Goal: Task Accomplishment & Management: Use online tool/utility

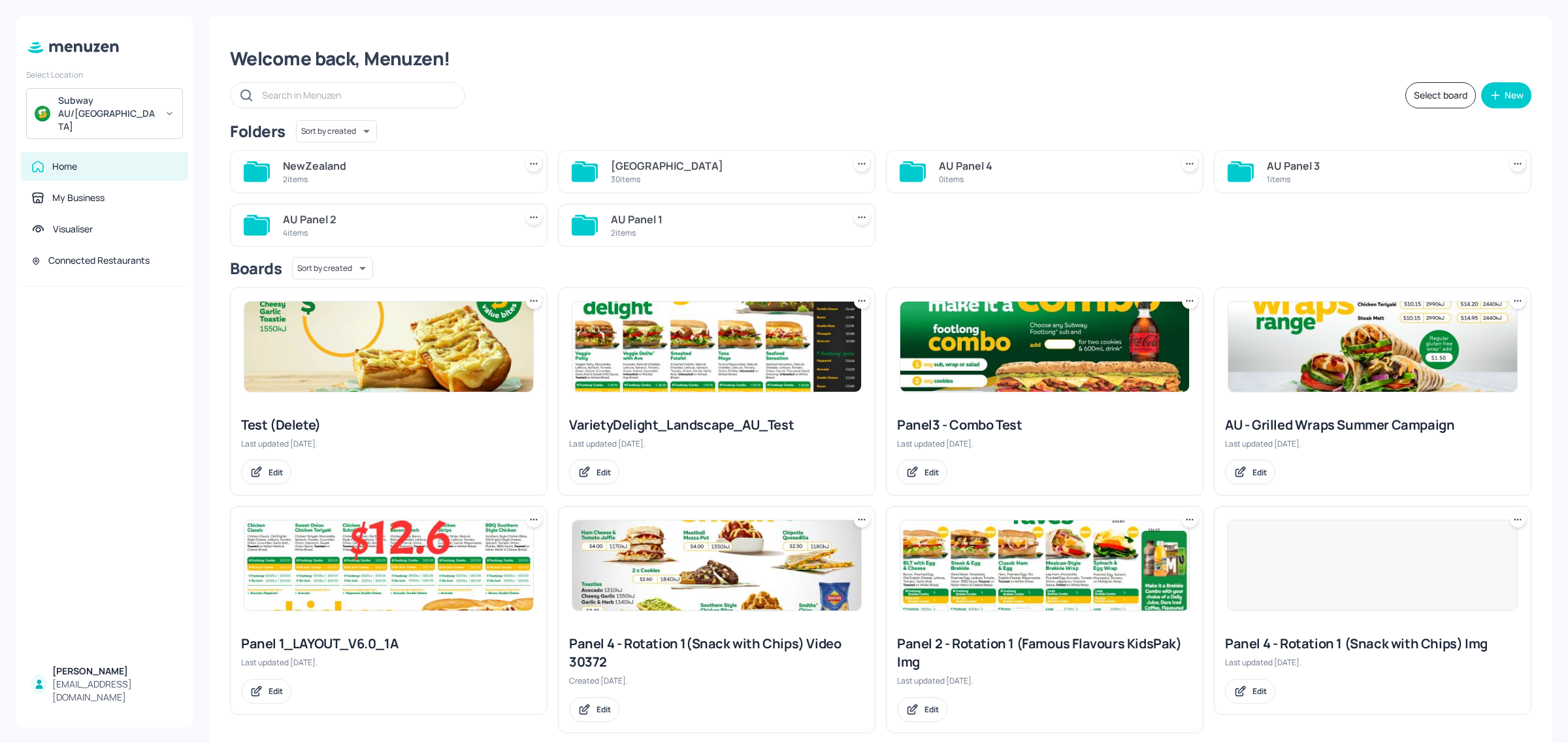
click at [648, 173] on div "[GEOGRAPHIC_DATA]" at bounding box center [725, 166] width 228 height 16
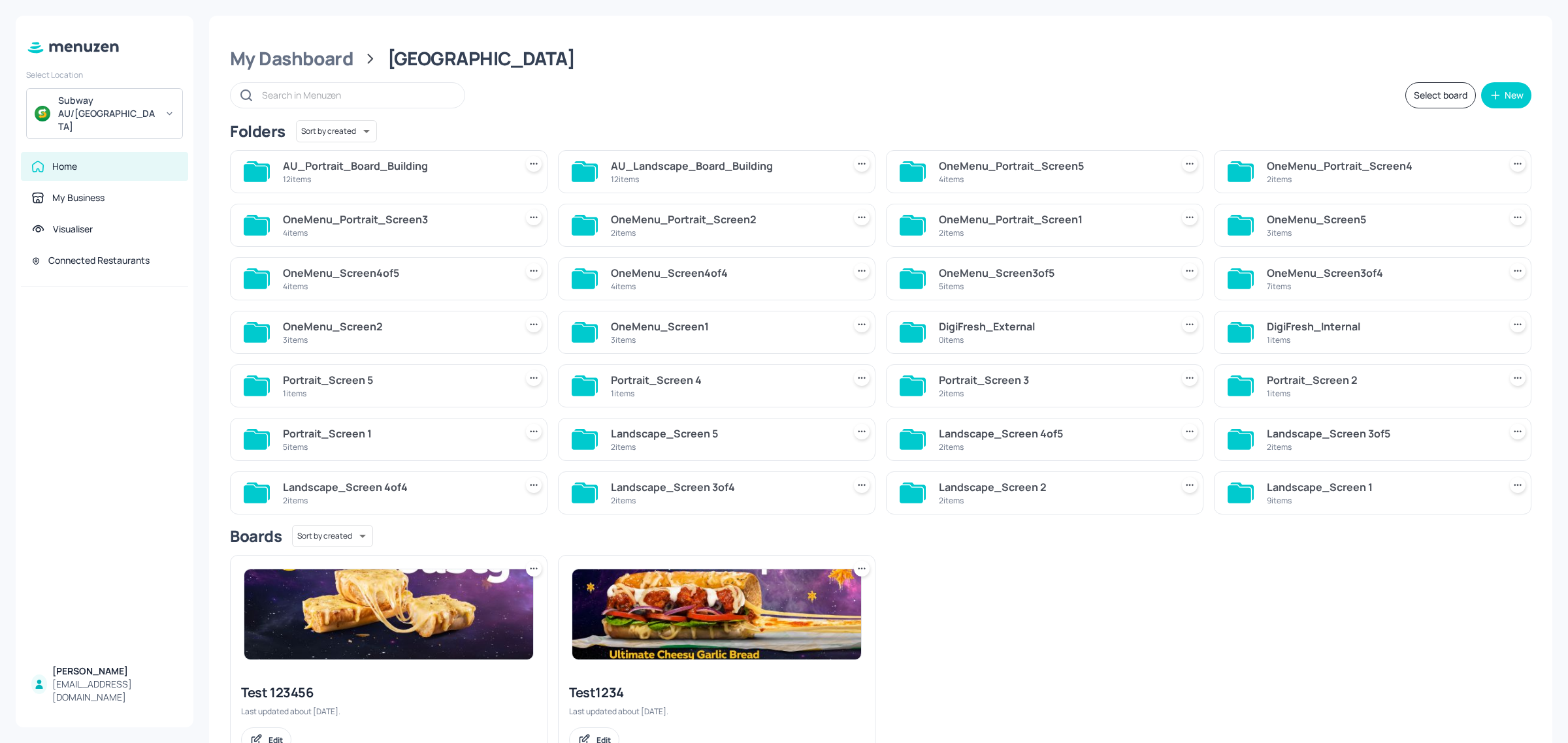
click at [634, 179] on div "12 items" at bounding box center [725, 179] width 228 height 11
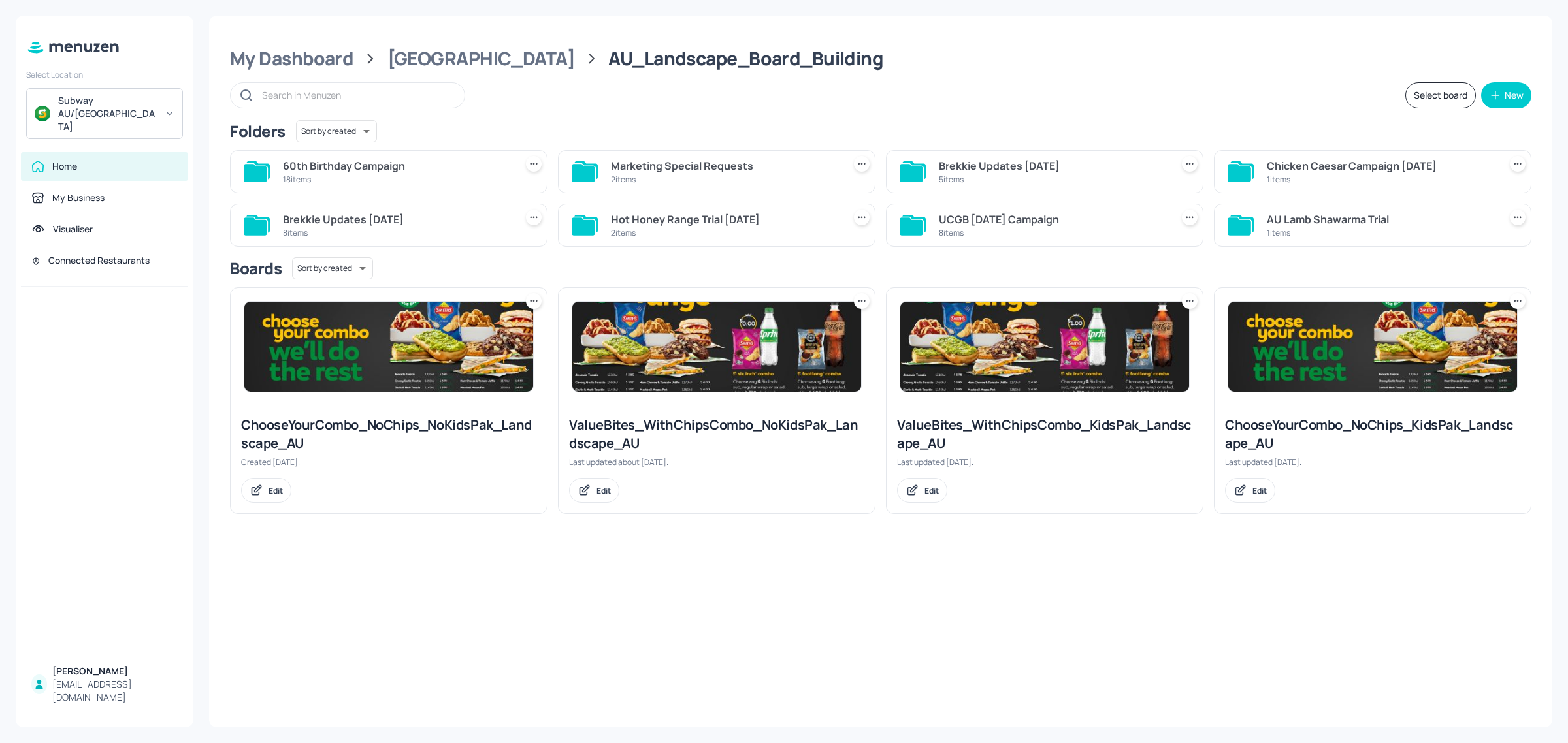
click at [382, 160] on div "60th Birthday Campaign" at bounding box center [397, 166] width 228 height 16
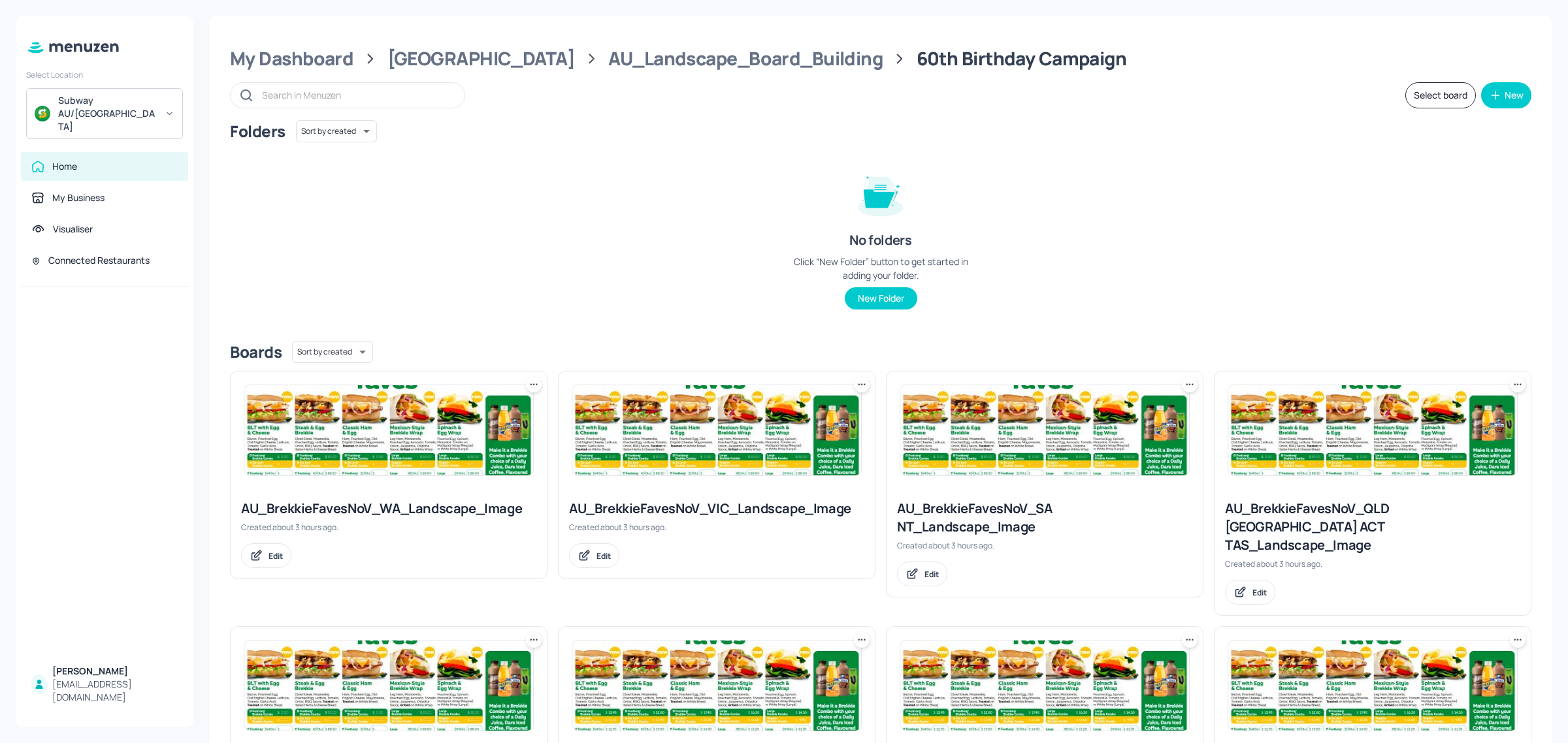
click at [733, 455] on img at bounding box center [716, 431] width 289 height 90
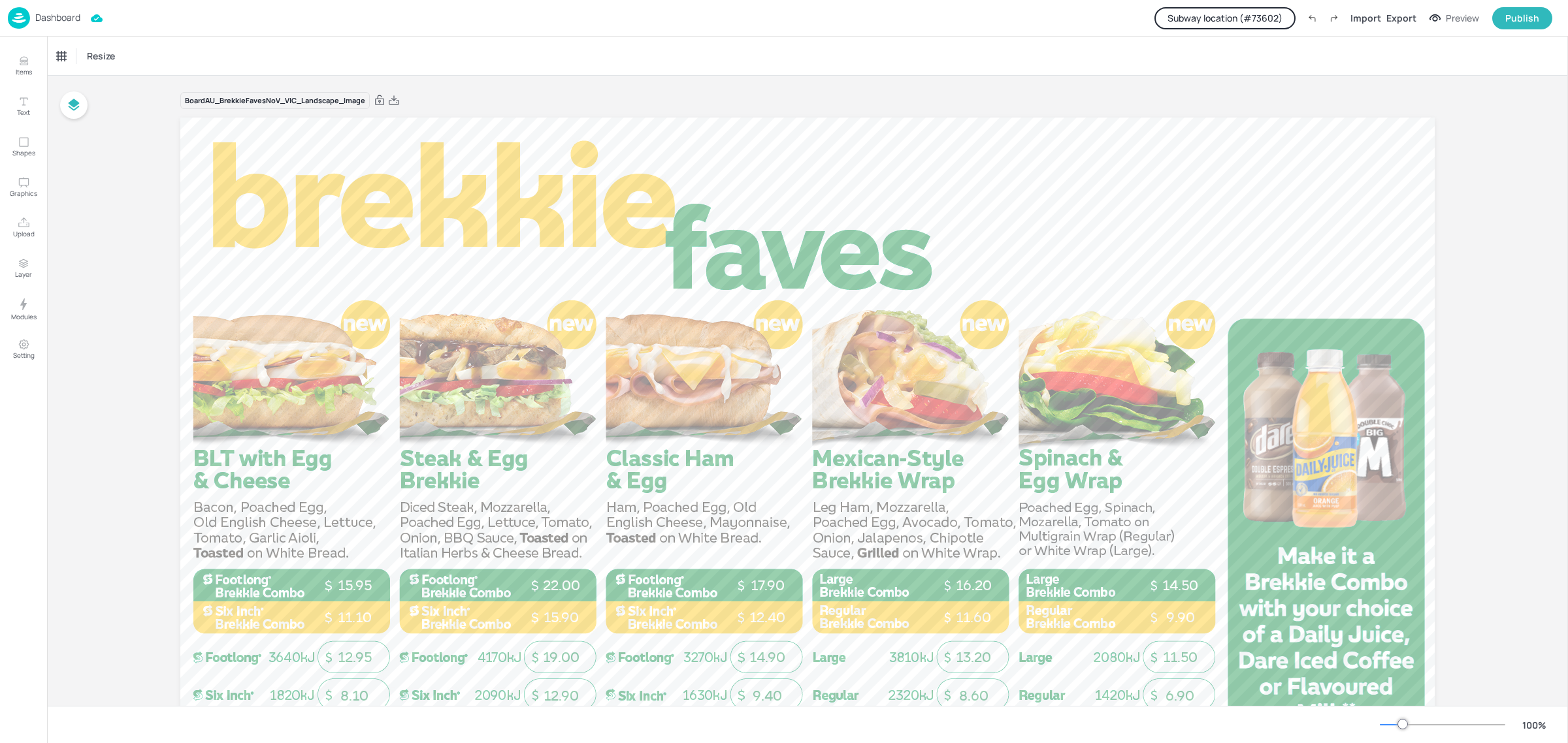
click at [1260, 14] on button "Subway location (# 73602 )" at bounding box center [1225, 18] width 141 height 22
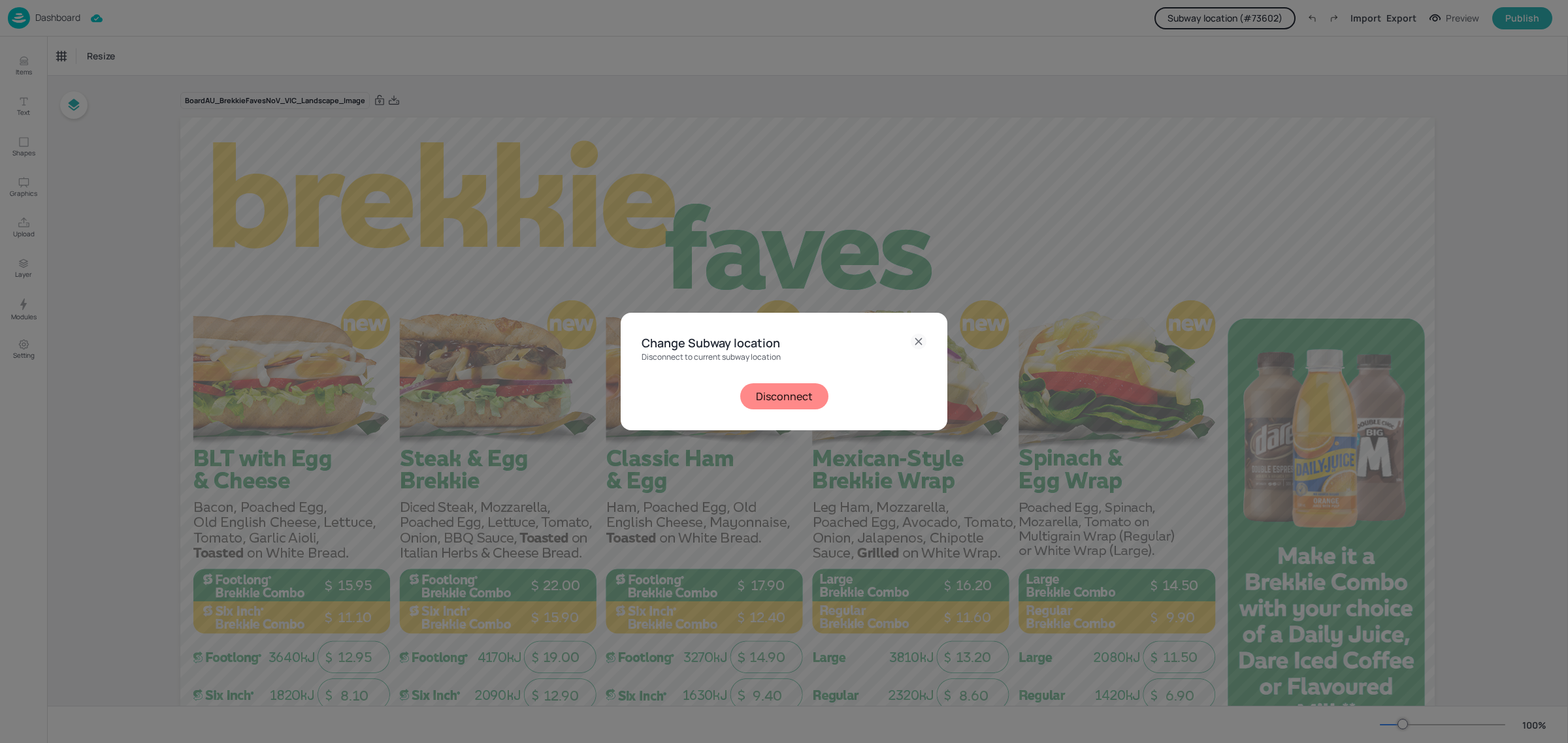
click at [772, 402] on button "Disconnect" at bounding box center [784, 396] width 89 height 26
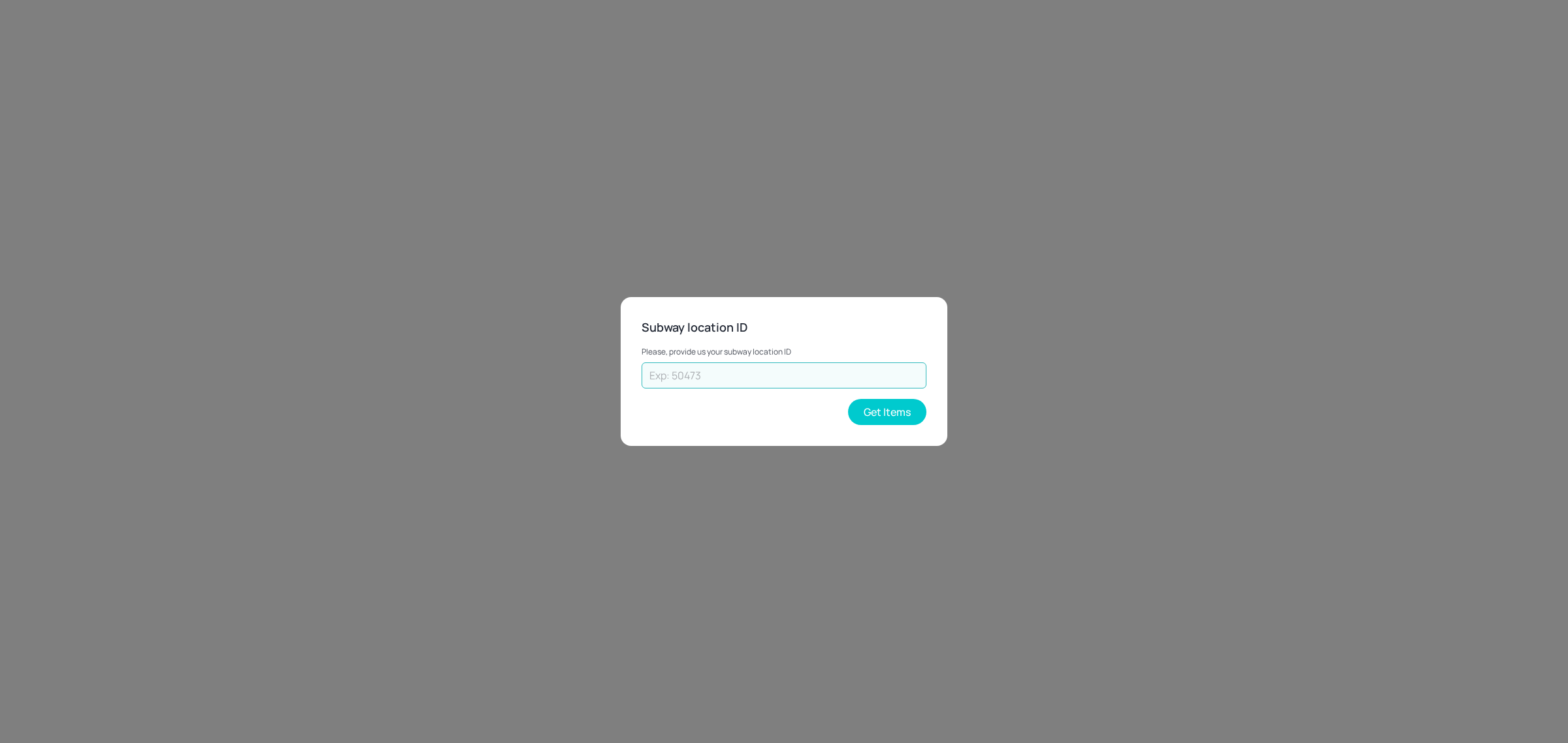
click at [754, 377] on input "text" at bounding box center [784, 375] width 285 height 26
paste input "73996"
click at [887, 418] on button "Get Items" at bounding box center [887, 412] width 78 height 26
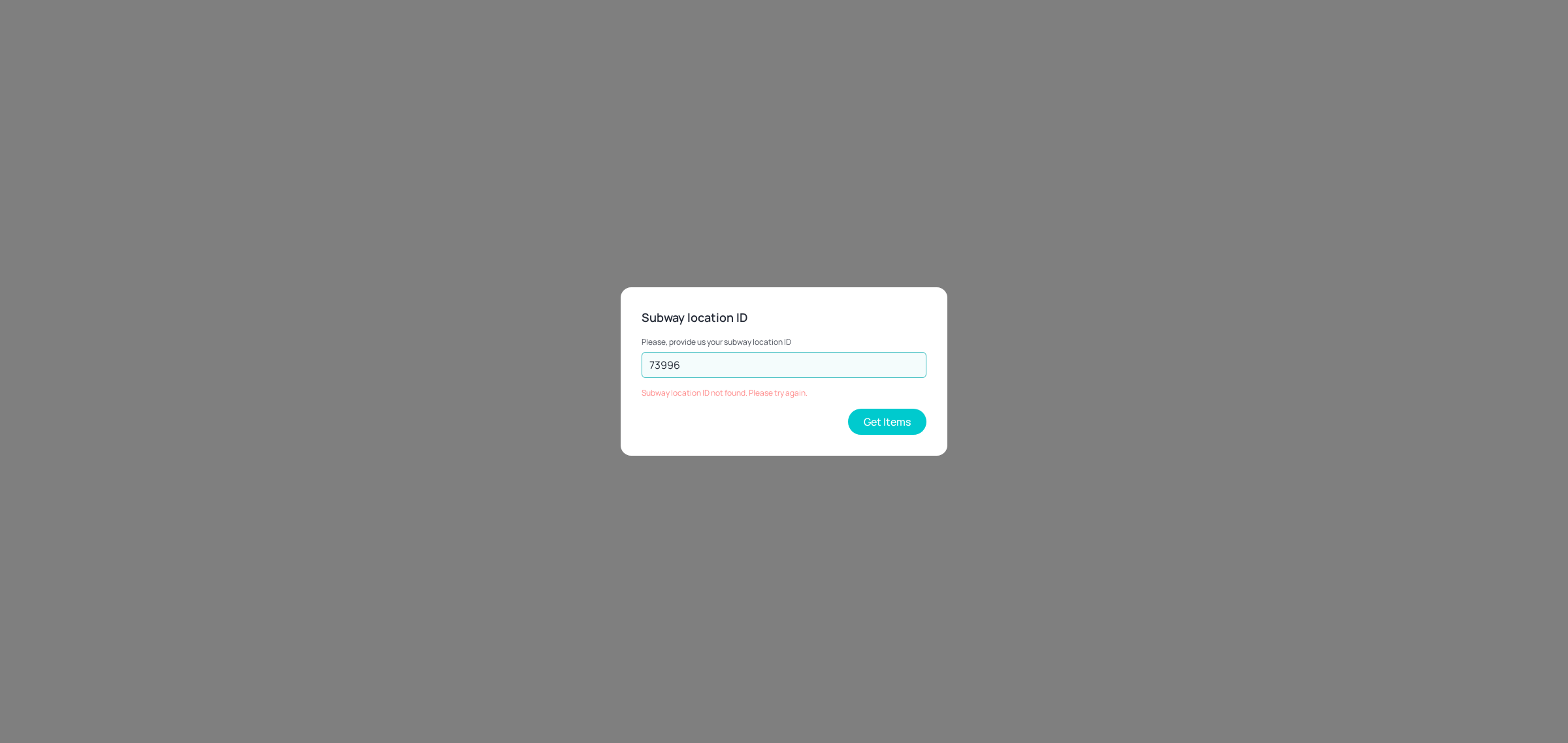
drag, startPoint x: 716, startPoint y: 361, endPoint x: 625, endPoint y: 353, distance: 91.4
click at [625, 353] on div "Subway location ID Please, provide us your subway location ID 73996 ​ Subway lo…" at bounding box center [784, 372] width 327 height 168
type input "73602"
click at [906, 426] on button "Get Items" at bounding box center [887, 421] width 78 height 26
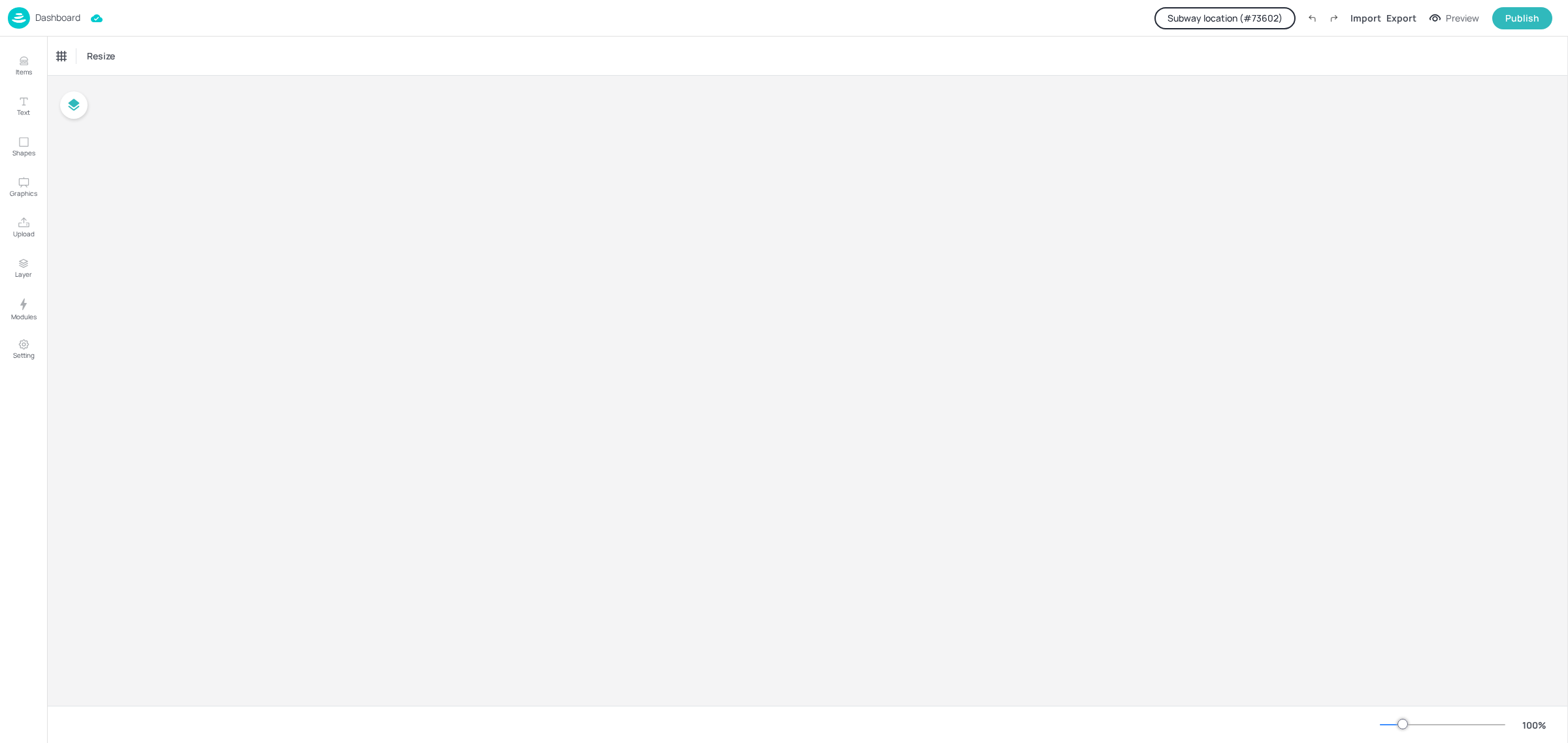
type input "$NZD - [GEOGRAPHIC_DATA]"
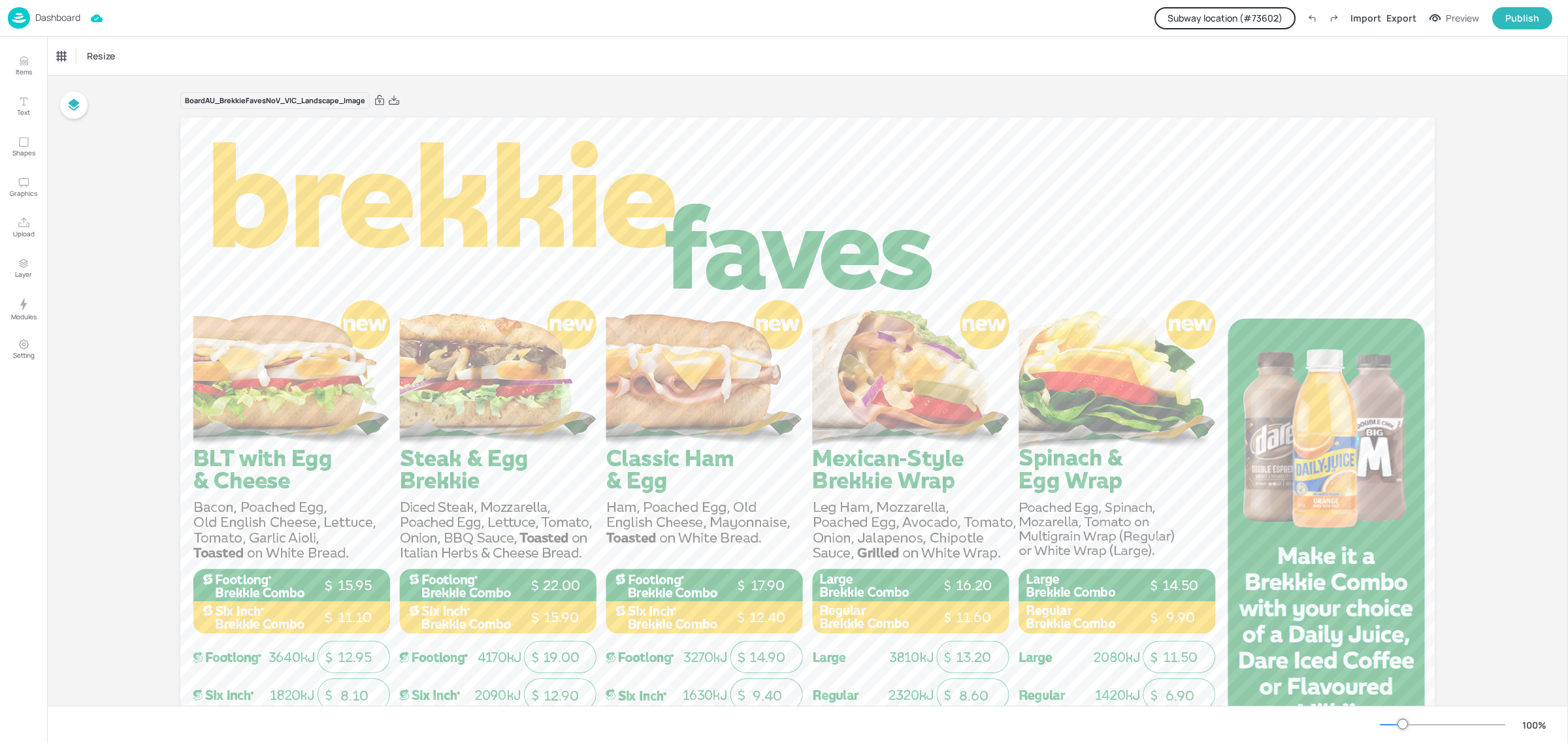
click at [28, 17] on img at bounding box center [19, 17] width 22 height 21
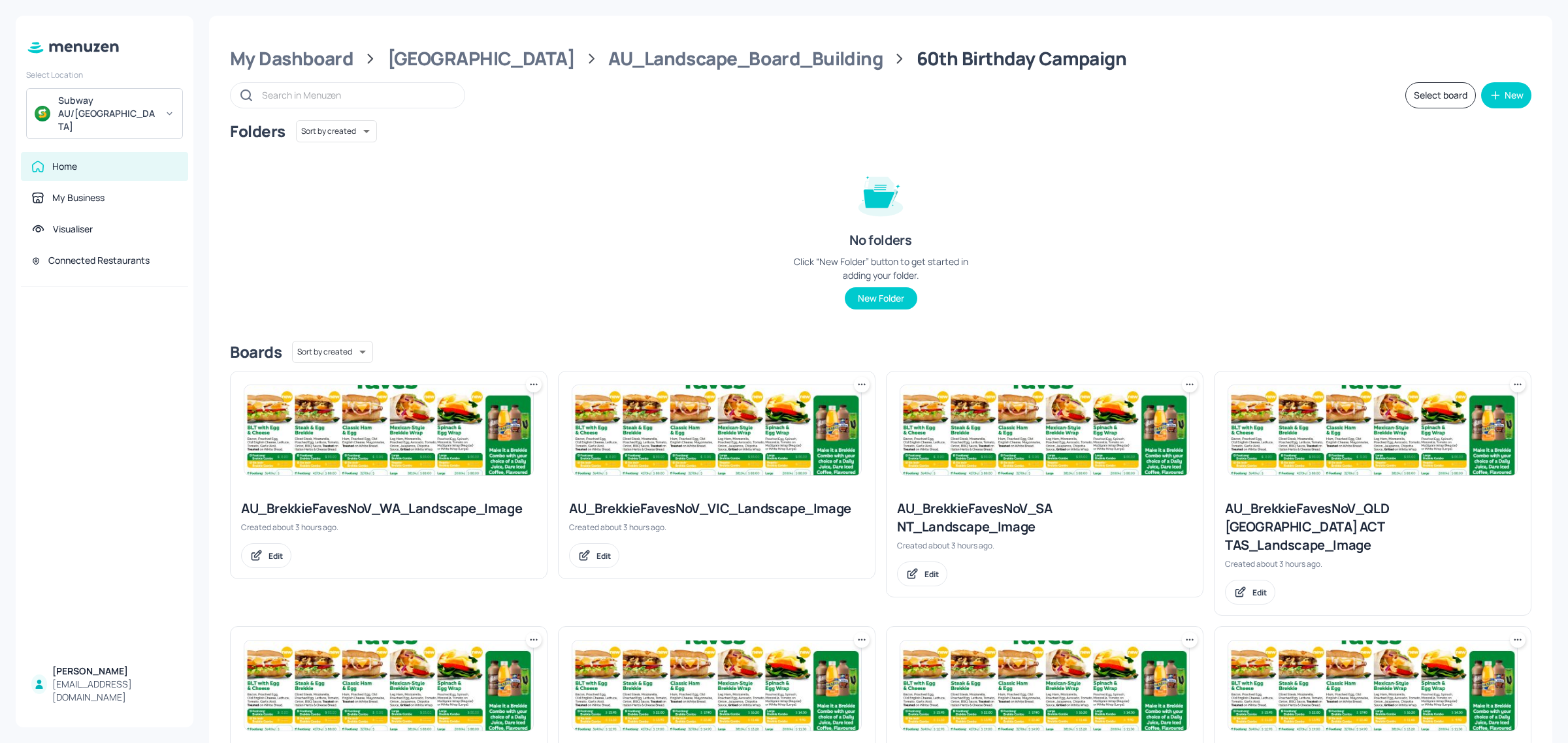
click at [84, 254] on div "Home My Business Visualiser Connected Restaurants" at bounding box center [104, 220] width 178 height 134
click at [87, 254] on div "Connected Restaurants" at bounding box center [99, 260] width 101 height 13
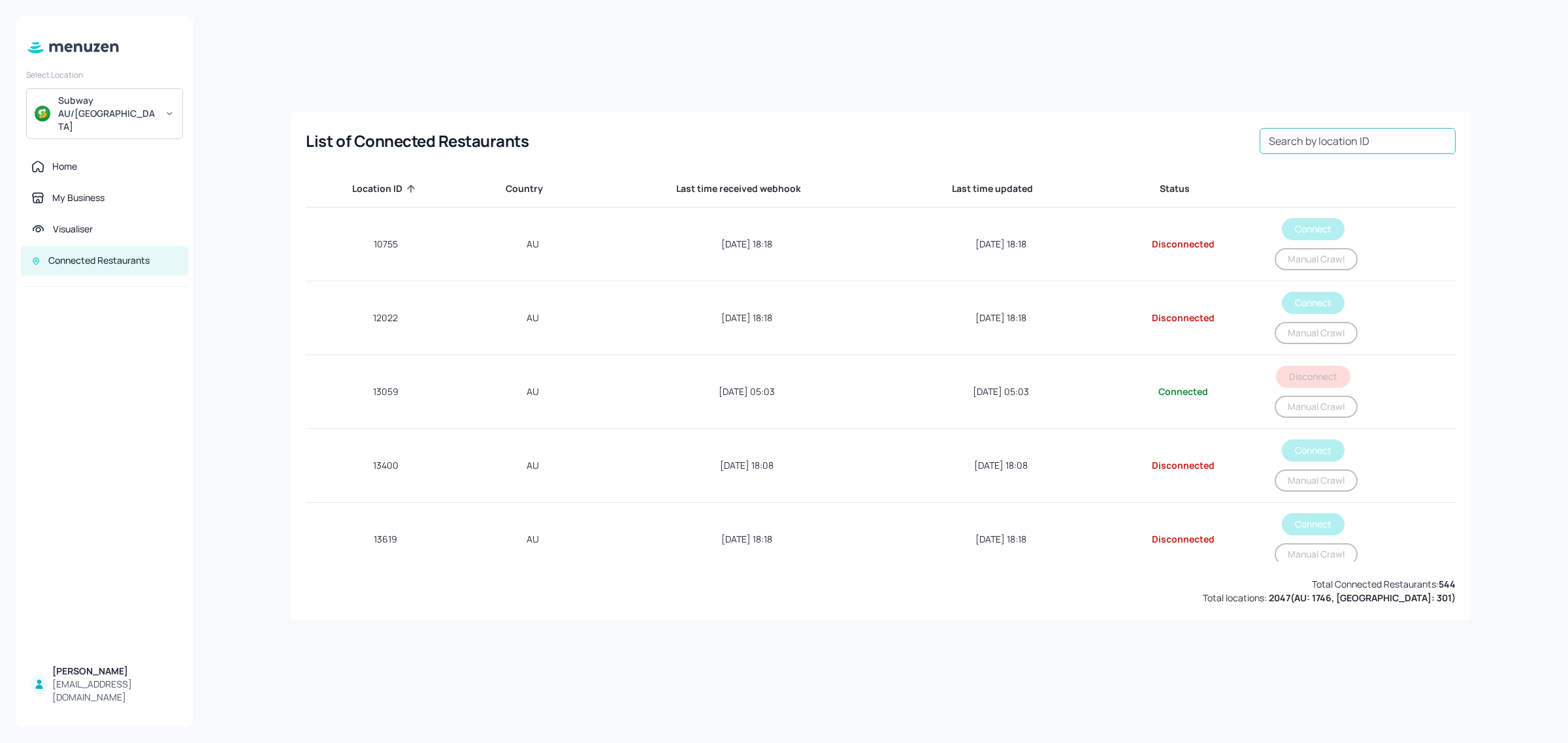
click at [1330, 145] on input "Search by location ID" at bounding box center [1358, 141] width 196 height 26
paste input "73996"
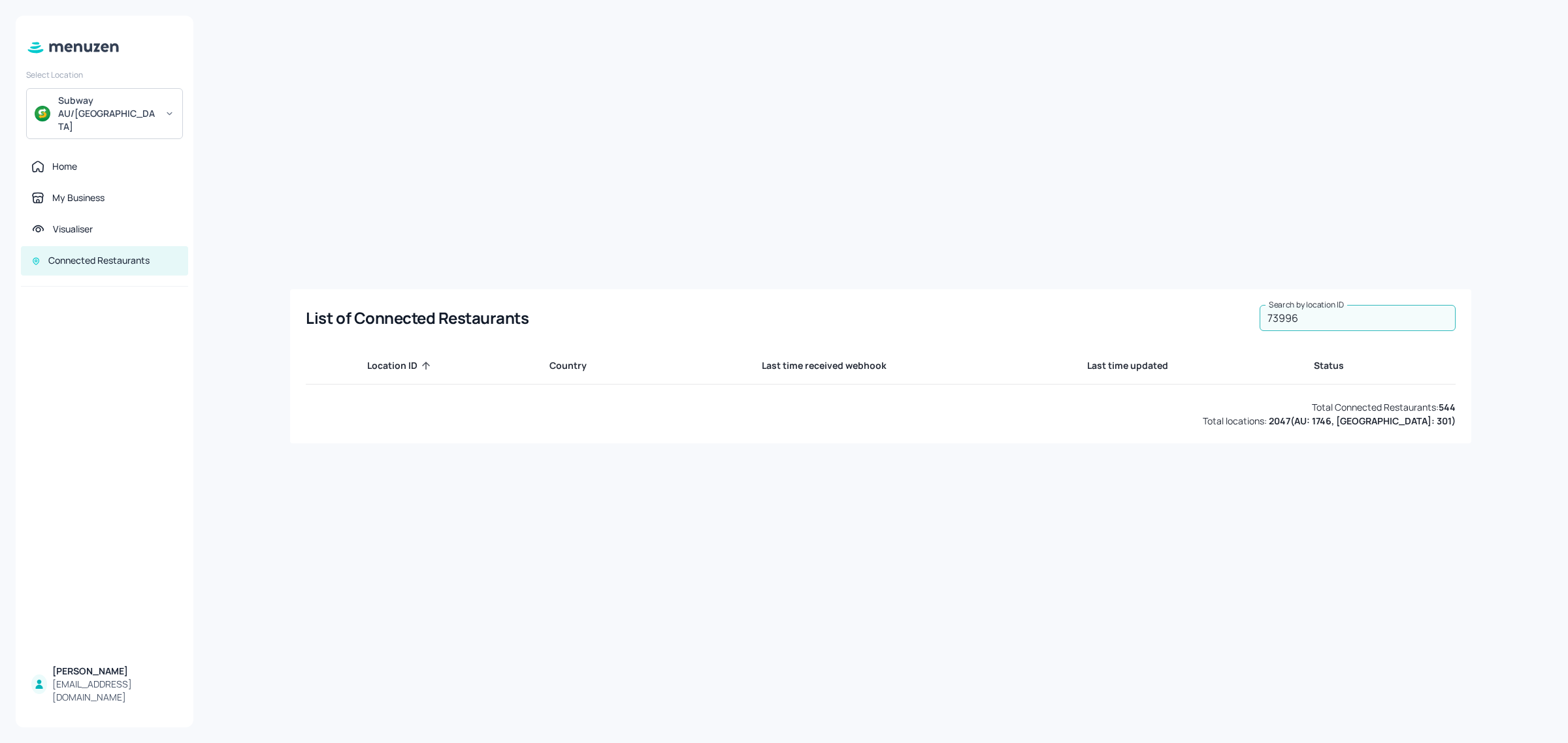
paste input "73996"
drag, startPoint x: 1346, startPoint y: 314, endPoint x: 1297, endPoint y: 322, distance: 49.6
click at [1297, 322] on input "7399673996" at bounding box center [1358, 318] width 196 height 26
type input "73996"
click at [997, 205] on div "List of Connected Restaurants Search by location ID 73996 Search by location ID…" at bounding box center [880, 372] width 1343 height 712
